Goal: Transaction & Acquisition: Obtain resource

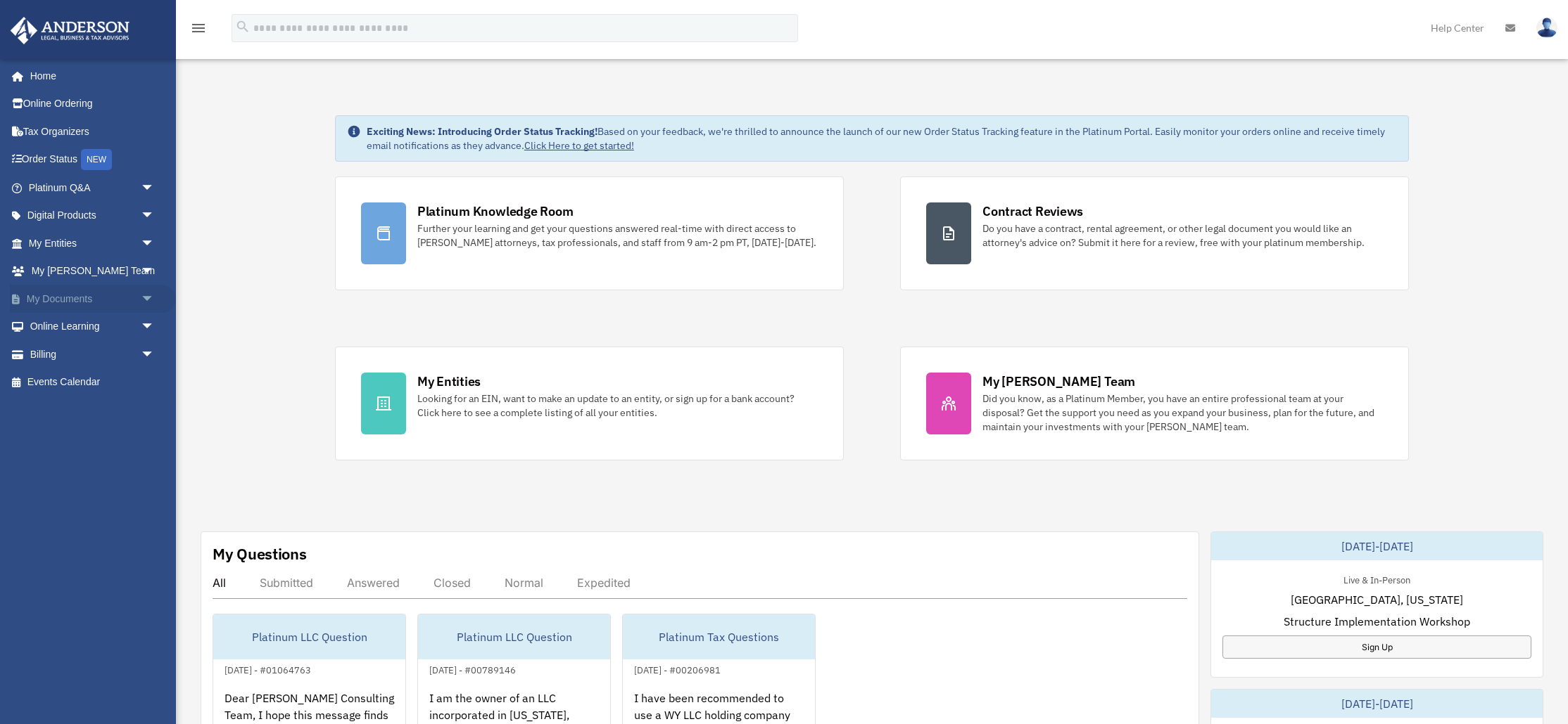
click at [60, 298] on link "My Documents arrow_drop_down" at bounding box center [93, 299] width 166 height 28
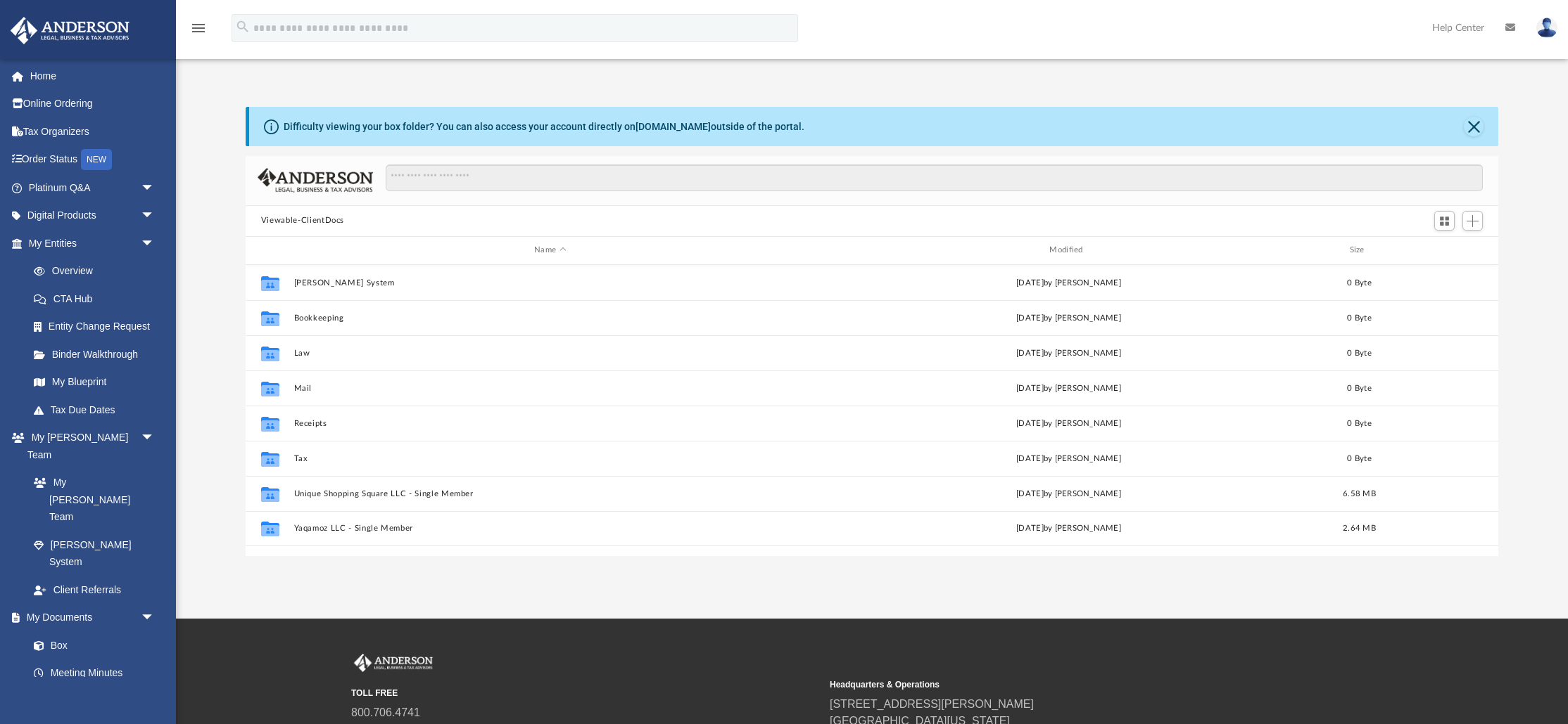
scroll to position [319, 1252]
click at [69, 377] on link "My Blueprint" at bounding box center [98, 383] width 156 height 28
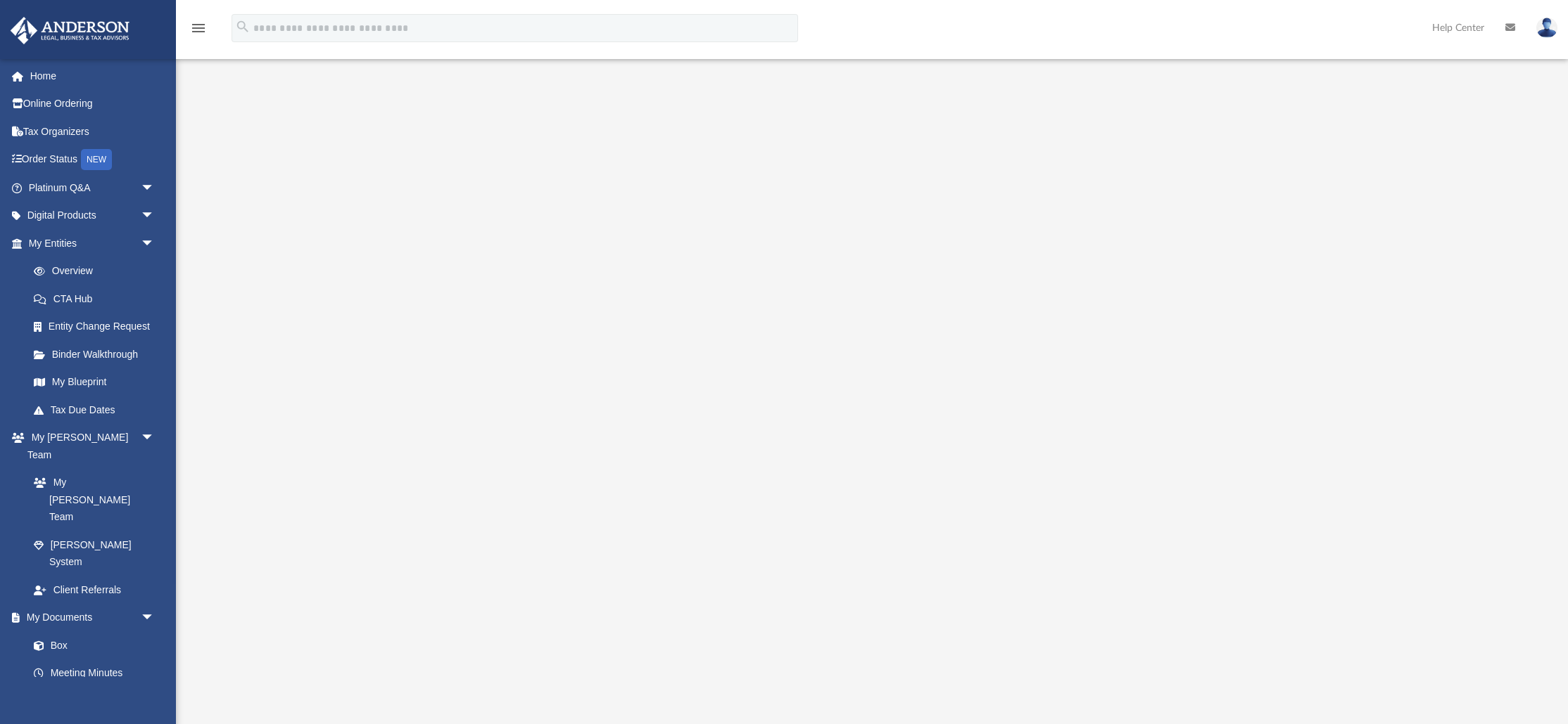
click at [1548, 29] on img at bounding box center [1547, 28] width 21 height 21
click at [1324, 59] on link "My Profile" at bounding box center [1335, 66] width 140 height 29
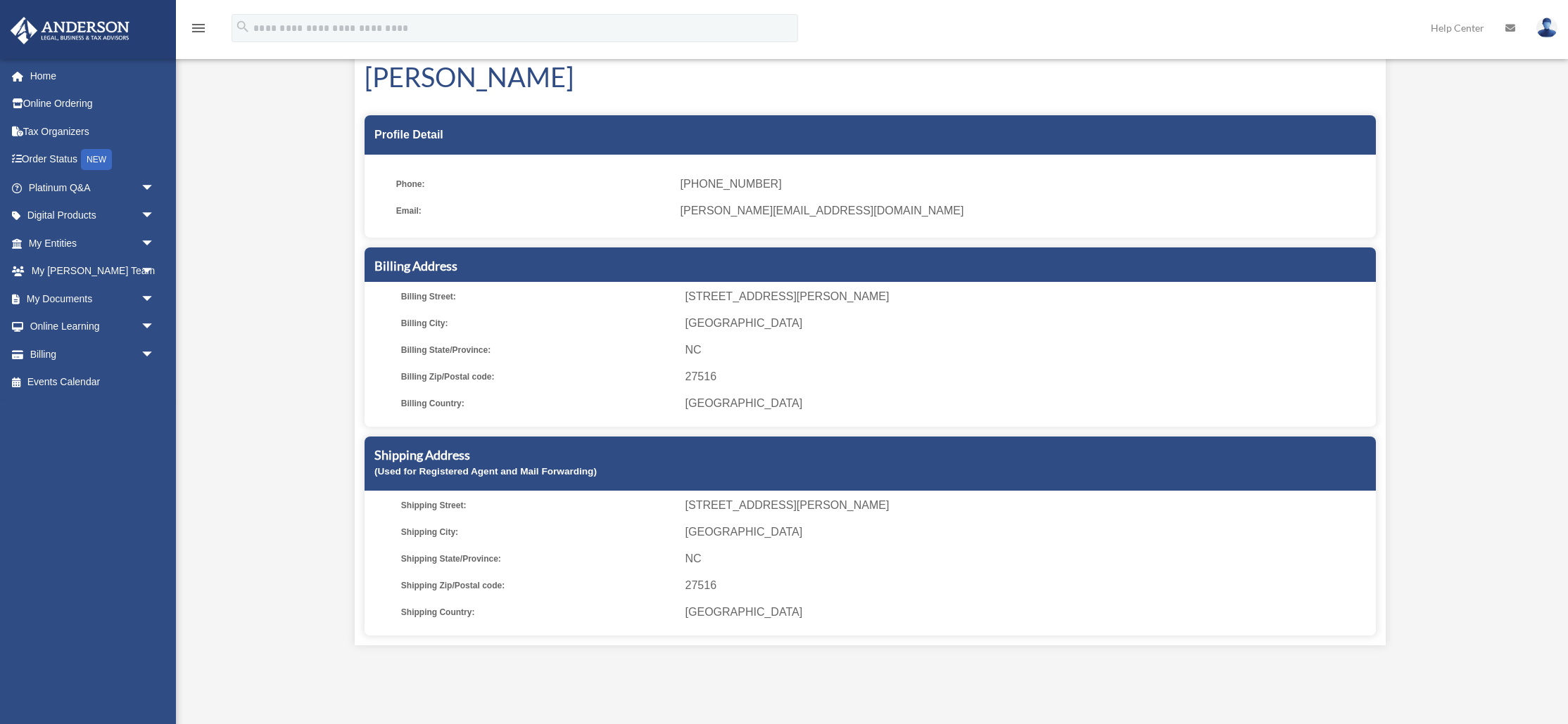
scroll to position [66, 0]
click at [62, 352] on link "Billing arrow_drop_down" at bounding box center [93, 354] width 166 height 28
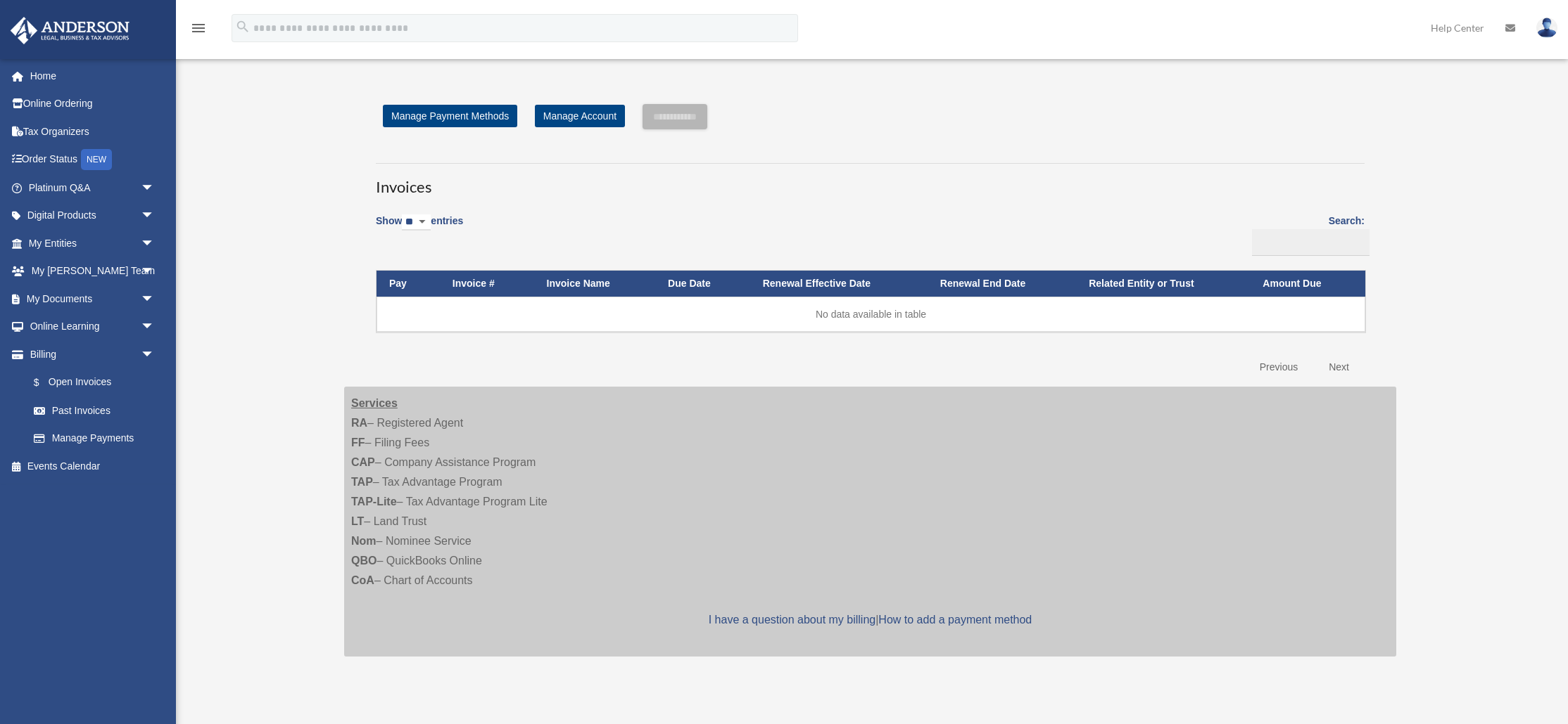
click at [251, 307] on div "Open Invoices [PERSON_NAME][EMAIL_ADDRESS][DOMAIN_NAME] Sign Out [PERSON_NAME][…" at bounding box center [784, 377] width 1568 height 631
click at [576, 118] on link "Manage Account" at bounding box center [579, 116] width 90 height 22
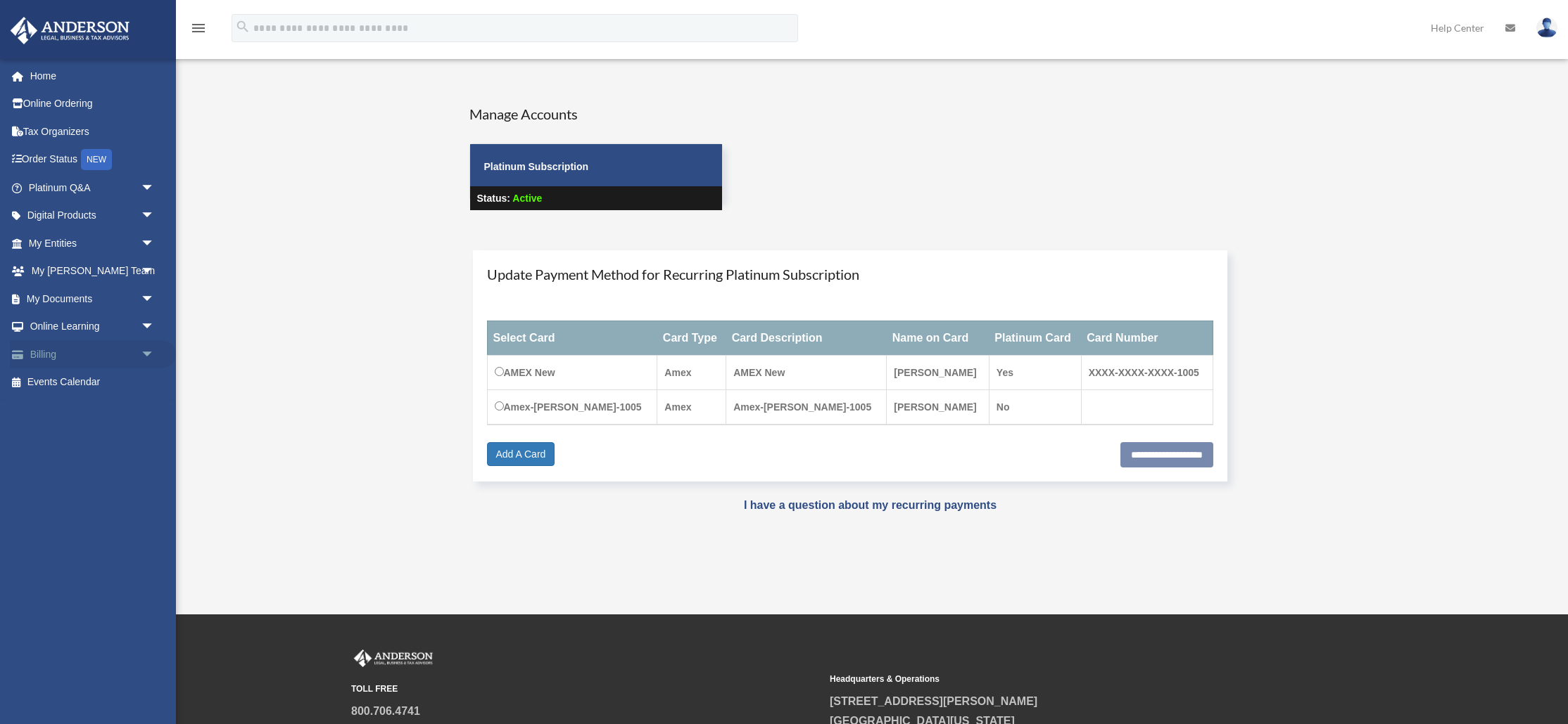
click at [140, 356] on span "arrow_drop_down" at bounding box center [154, 355] width 28 height 29
click at [110, 411] on link "Past Invoices" at bounding box center [98, 410] width 156 height 28
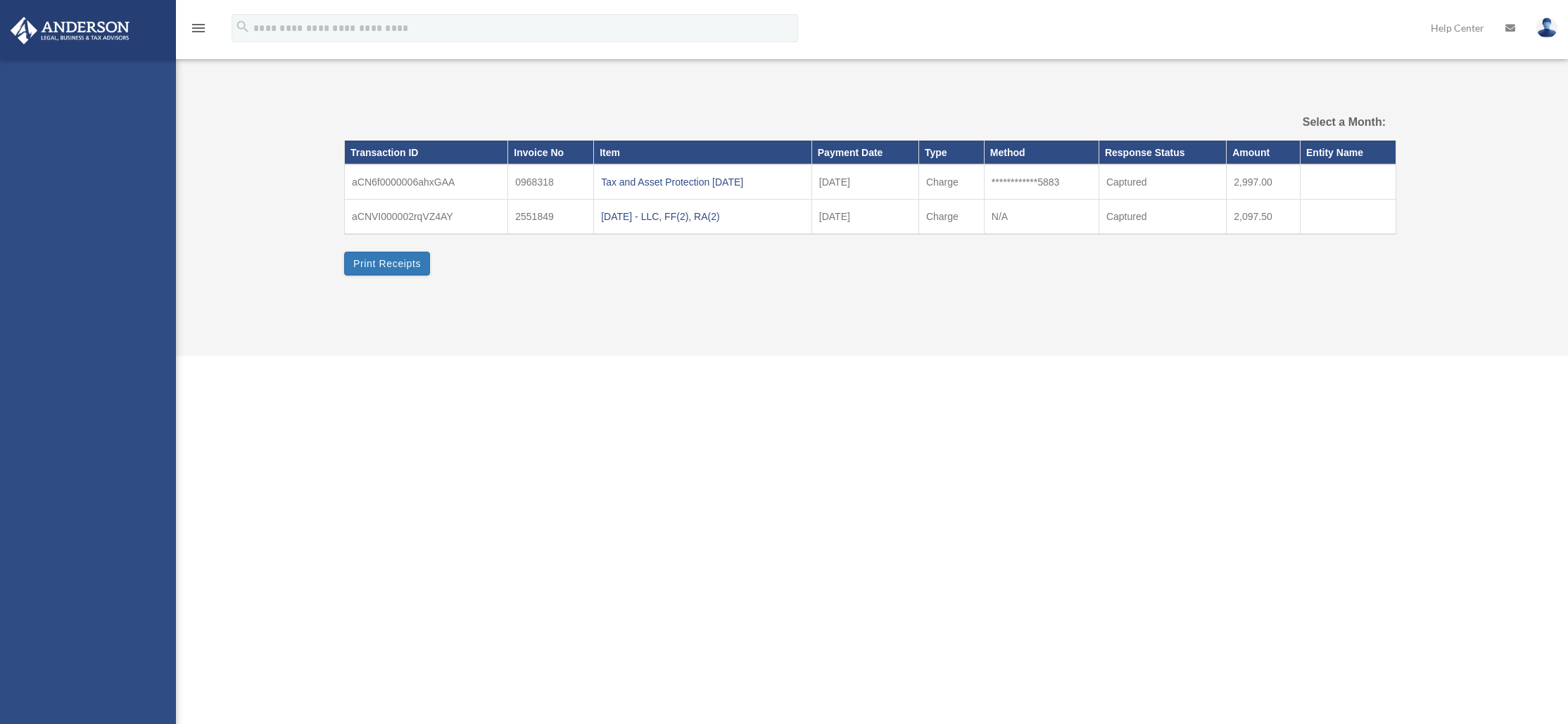
select select
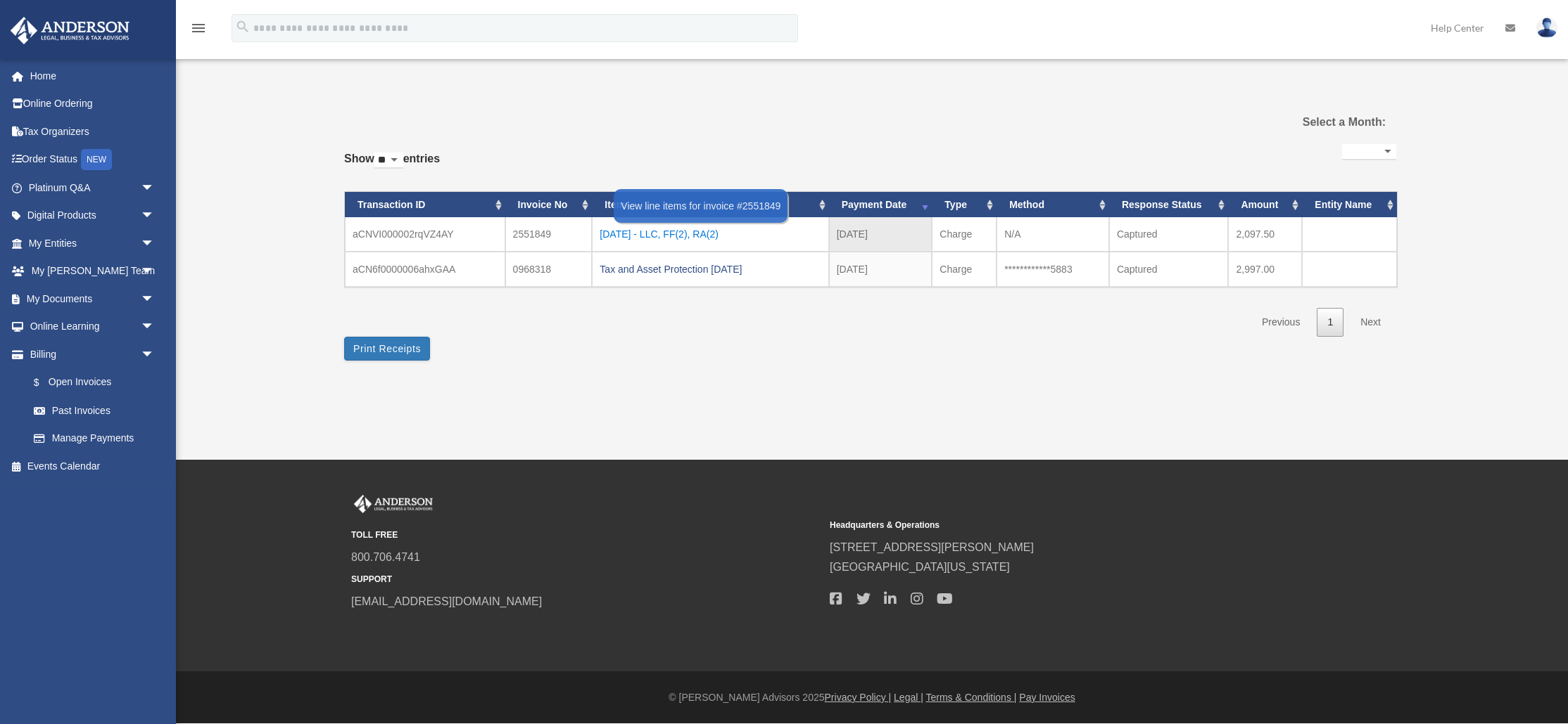
click at [665, 234] on div "[DATE] - LLC, FF(2), RA(2)" at bounding box center [710, 234] width 221 height 20
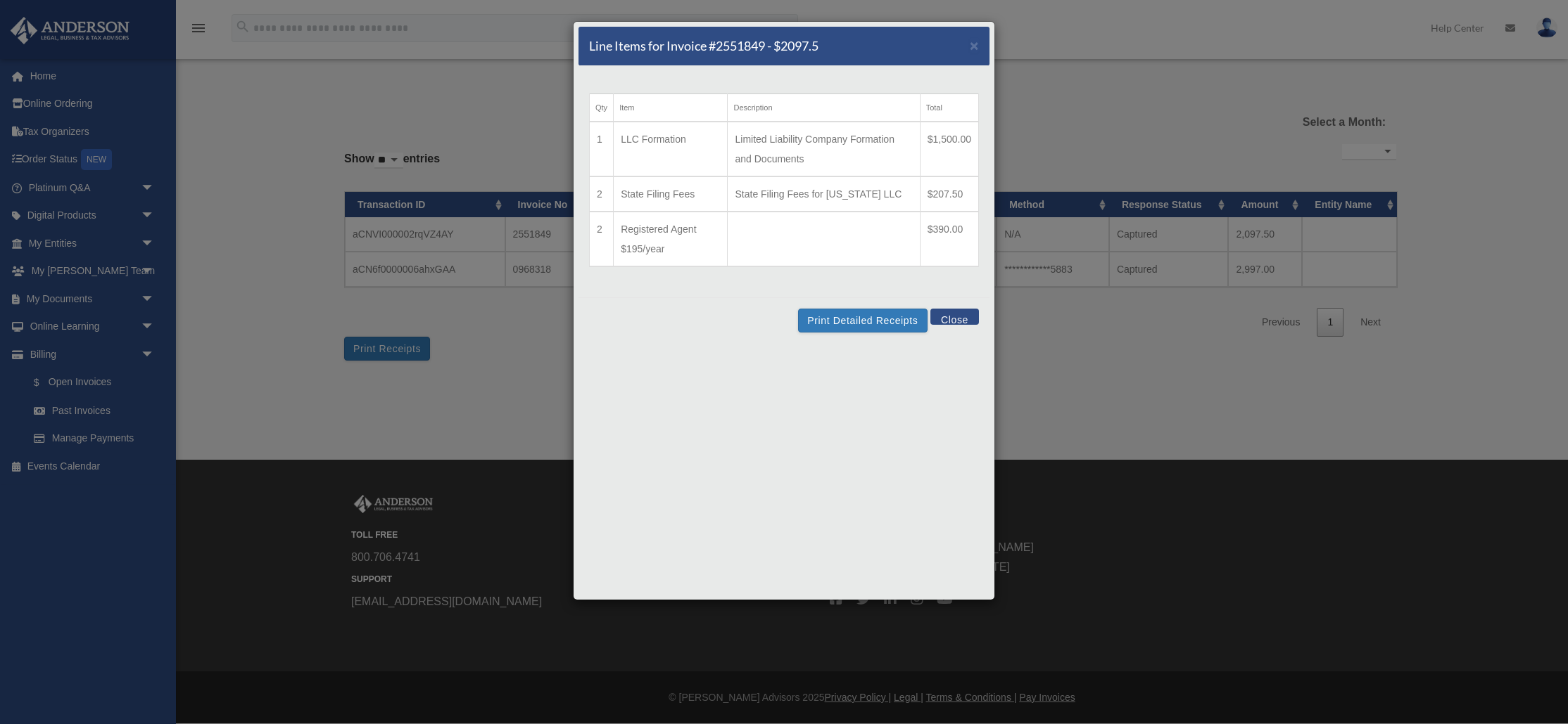
click at [1172, 372] on div "Line Items for Invoice #2551849 - $2097.5 × Qty Item Description Total 1 LLC Fo…" at bounding box center [784, 362] width 1568 height 724
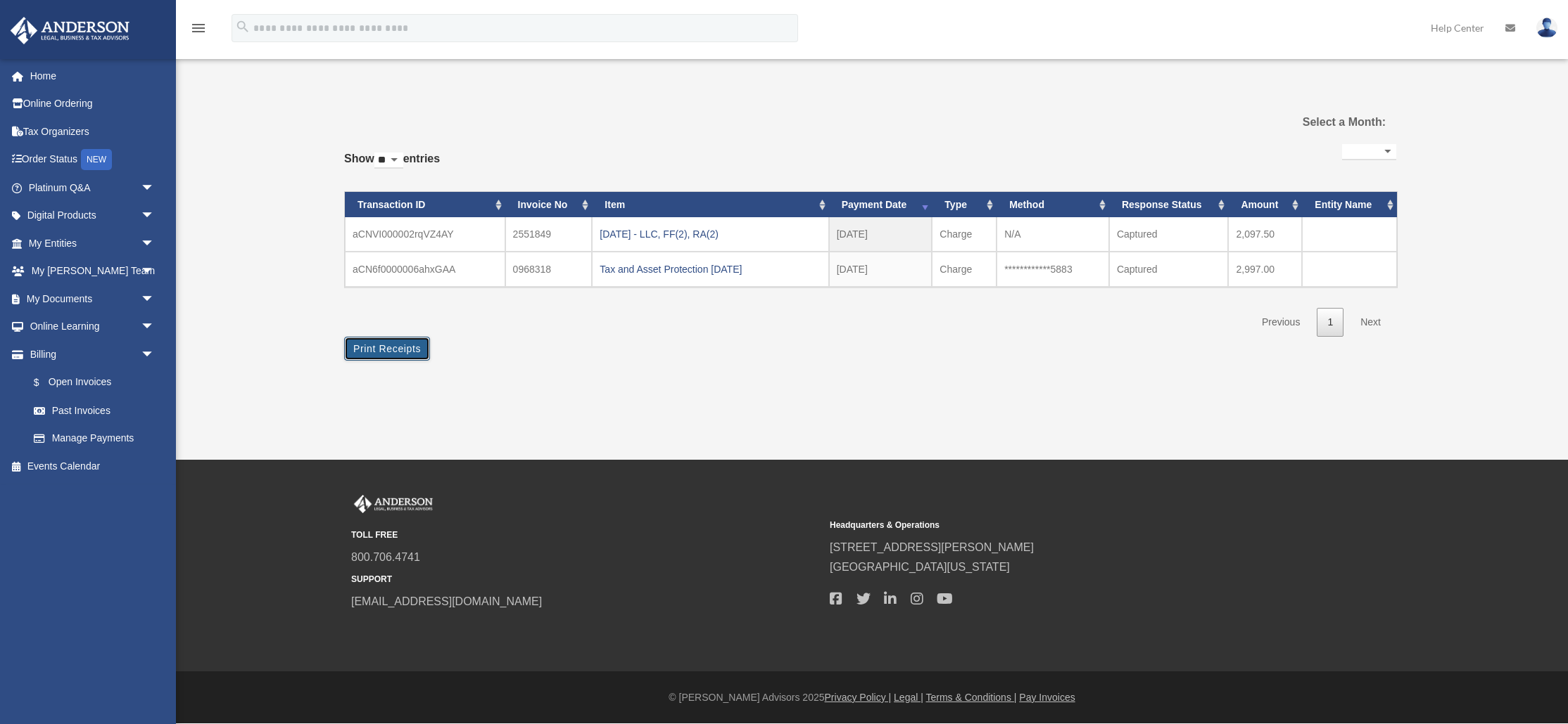
click at [384, 352] on button "Print Receipts" at bounding box center [387, 349] width 86 height 24
click at [1273, 417] on div "Past Invoices [PERSON_NAME][EMAIL_ADDRESS][DOMAIN_NAME] Sign Out [PERSON_NAME][…" at bounding box center [784, 229] width 1568 height 460
click at [81, 241] on link "My Entities arrow_drop_down" at bounding box center [93, 243] width 166 height 28
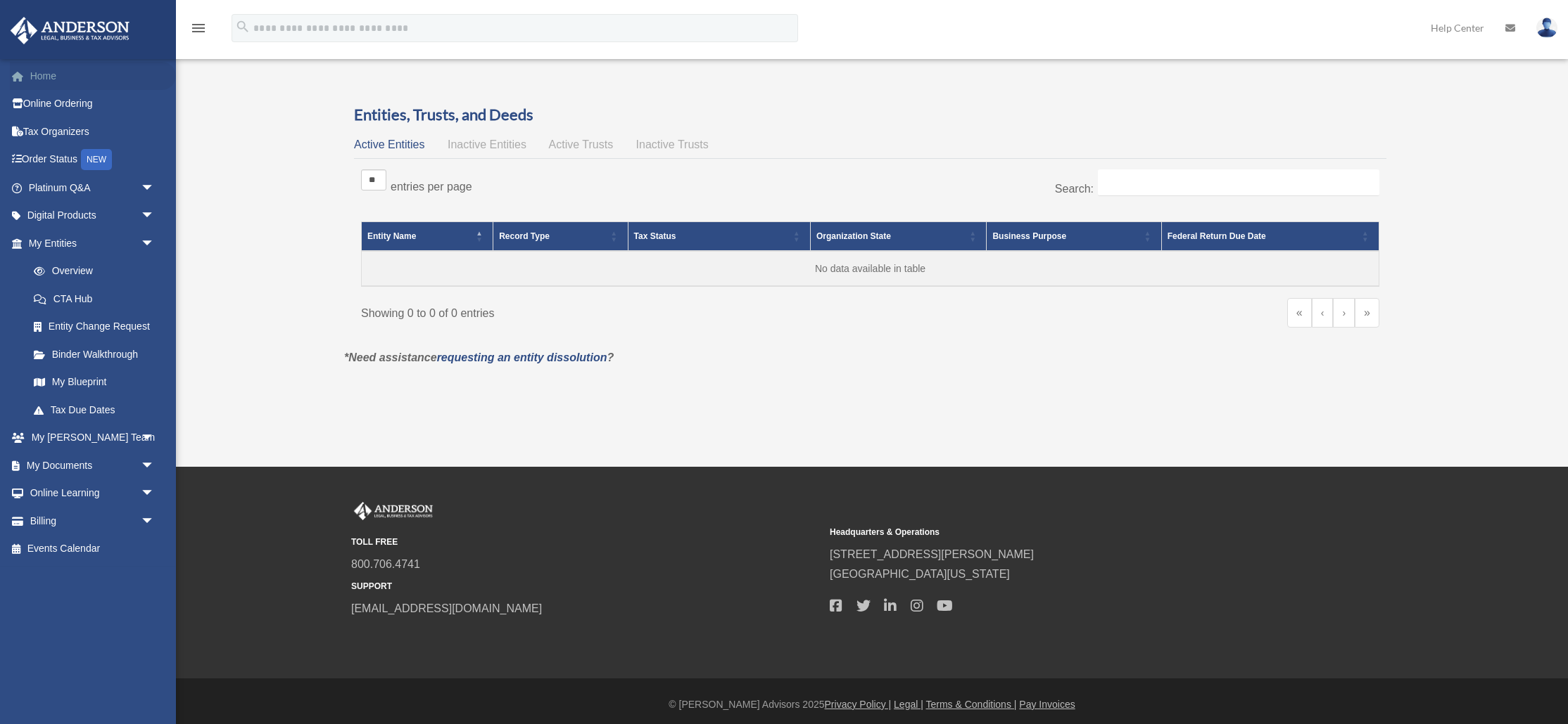
click at [40, 77] on link "Home" at bounding box center [93, 75] width 166 height 28
